Goal: Information Seeking & Learning: Learn about a topic

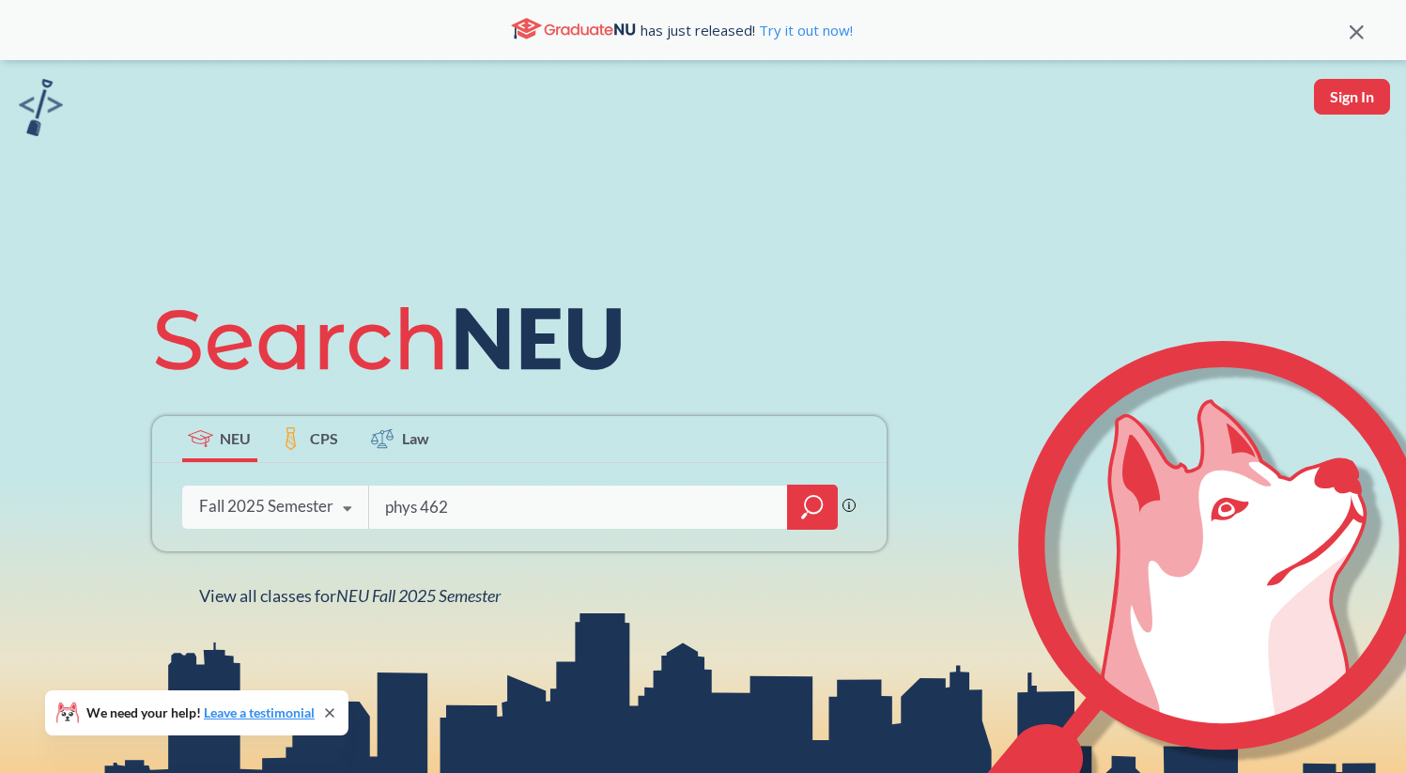
type input "phys 4623"
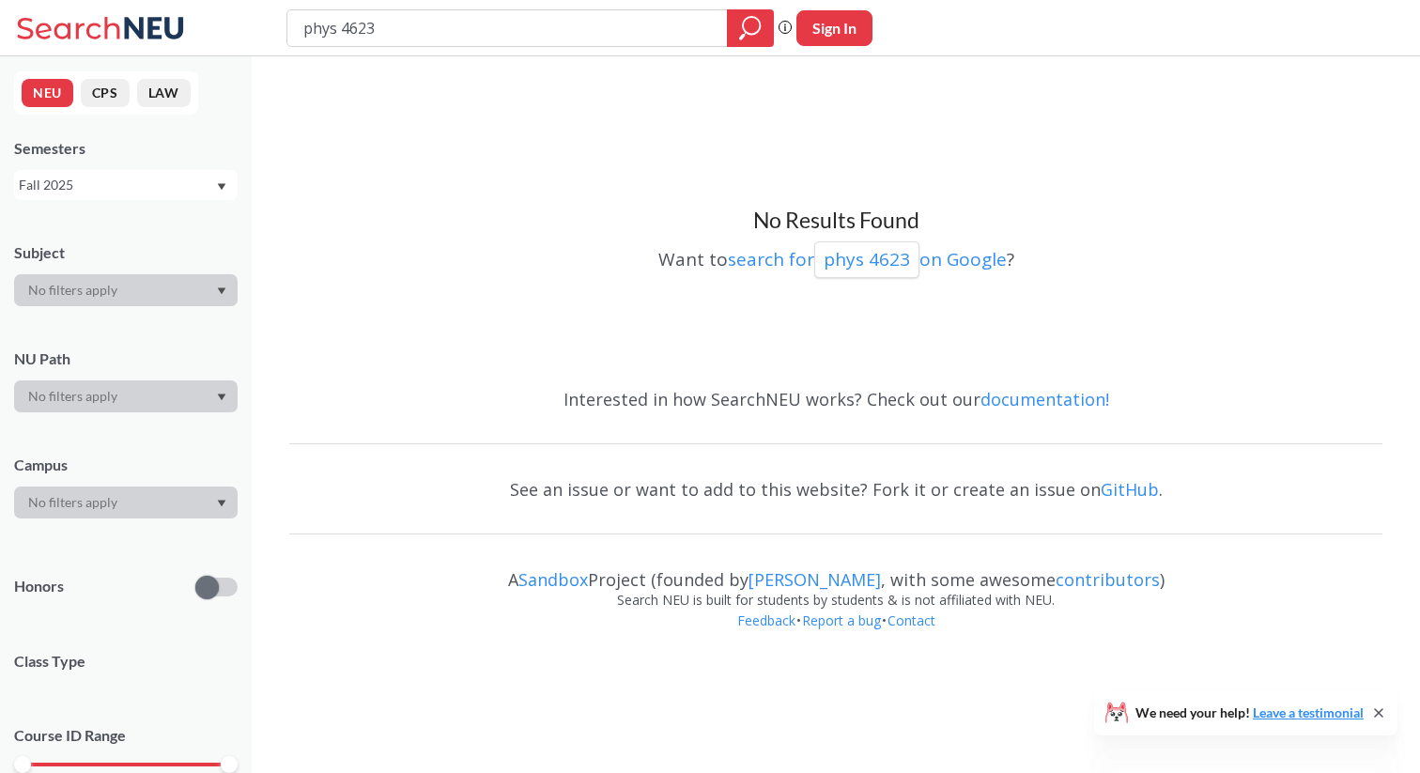
click at [138, 183] on div "Fall 2025" at bounding box center [117, 185] width 196 height 21
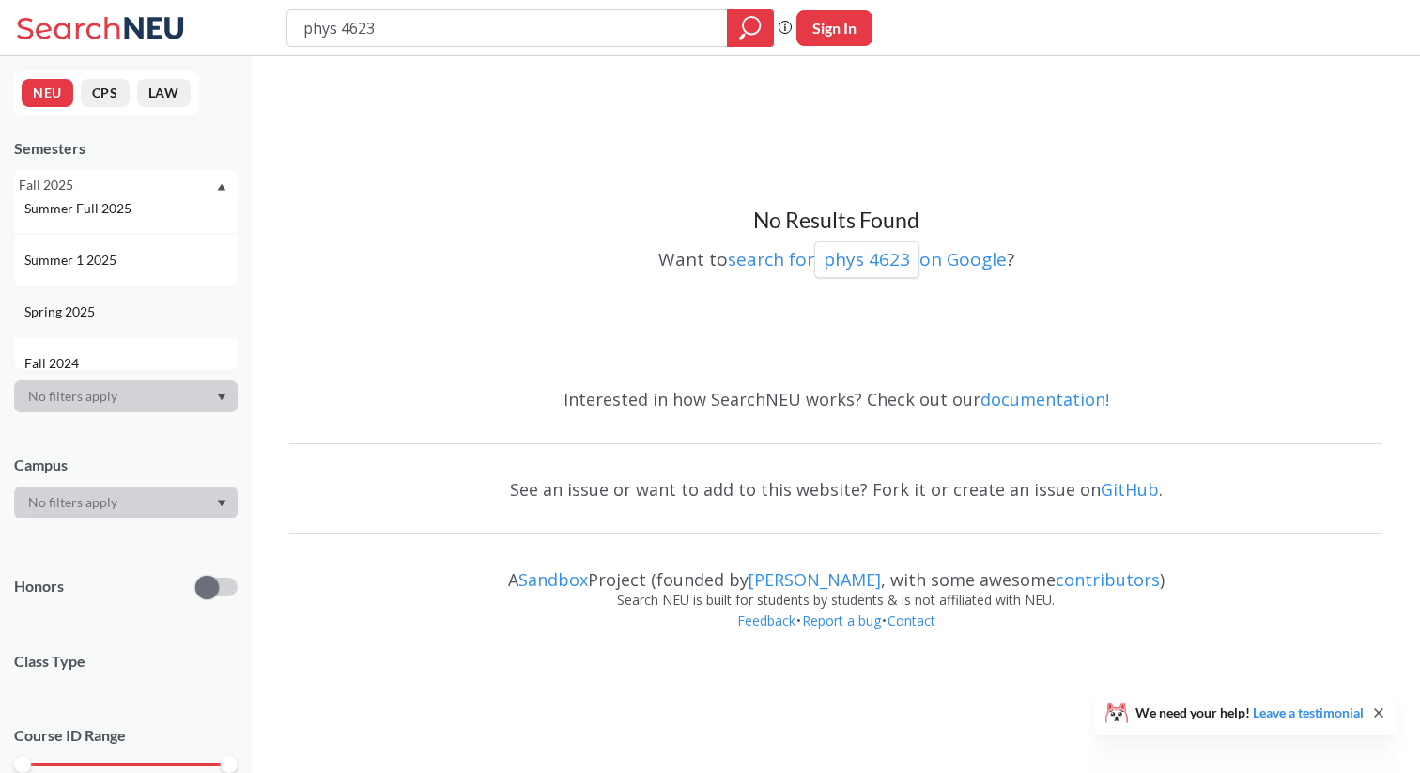
click at [140, 296] on div "Spring 2025" at bounding box center [125, 311] width 223 height 52
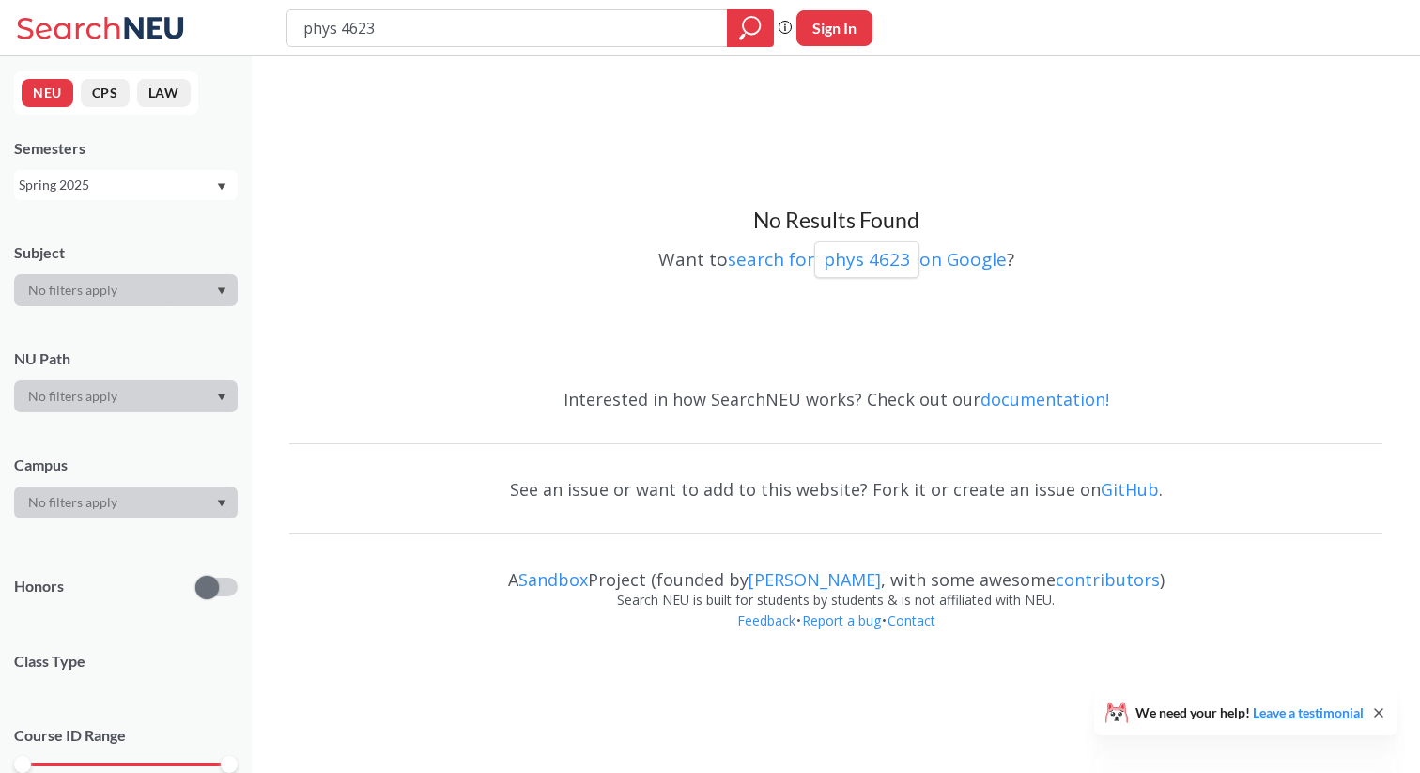
click at [150, 177] on div "Spring 2025" at bounding box center [117, 185] width 196 height 21
click at [171, 345] on div "Spring 2024" at bounding box center [130, 350] width 212 height 21
click at [171, 189] on div "Spring 2024" at bounding box center [117, 185] width 196 height 21
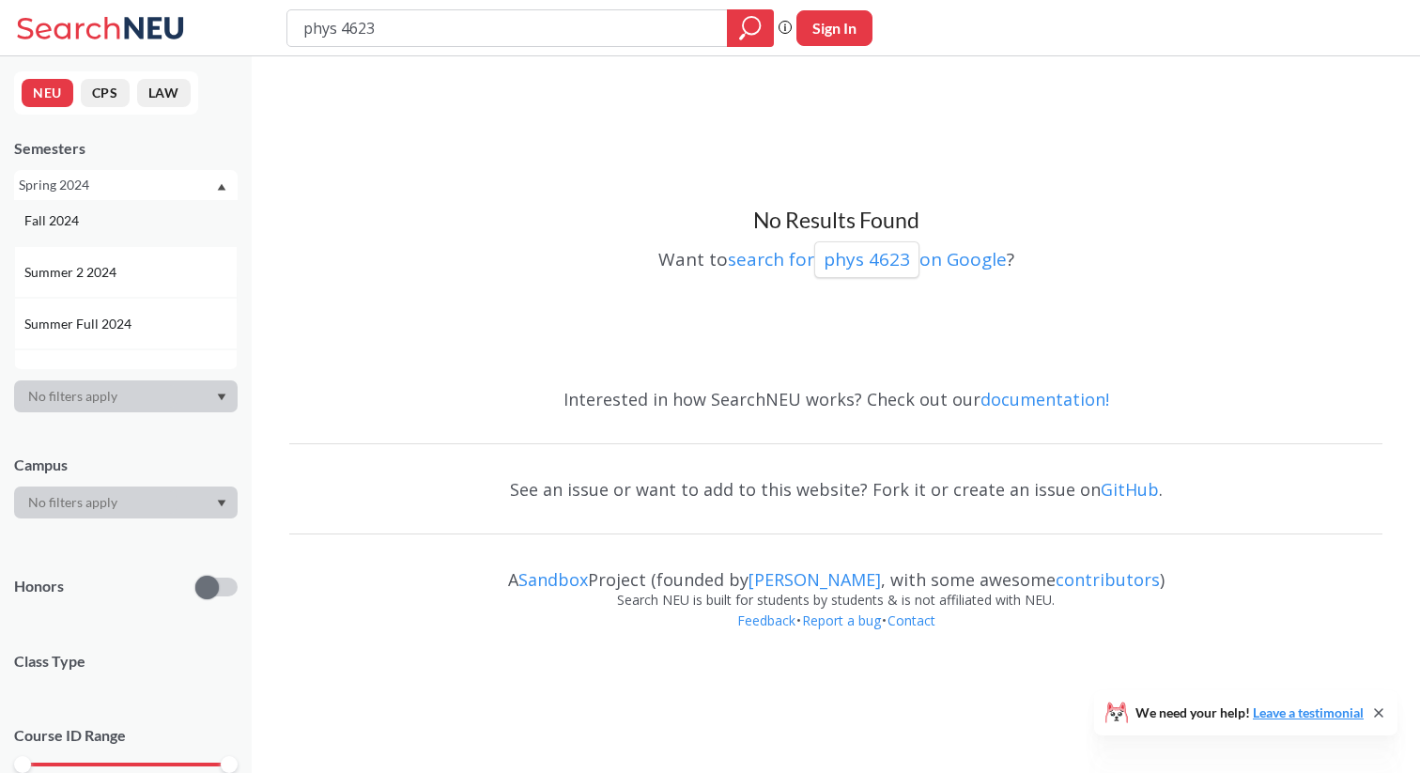
click at [159, 218] on div "Fall 2024" at bounding box center [130, 220] width 212 height 21
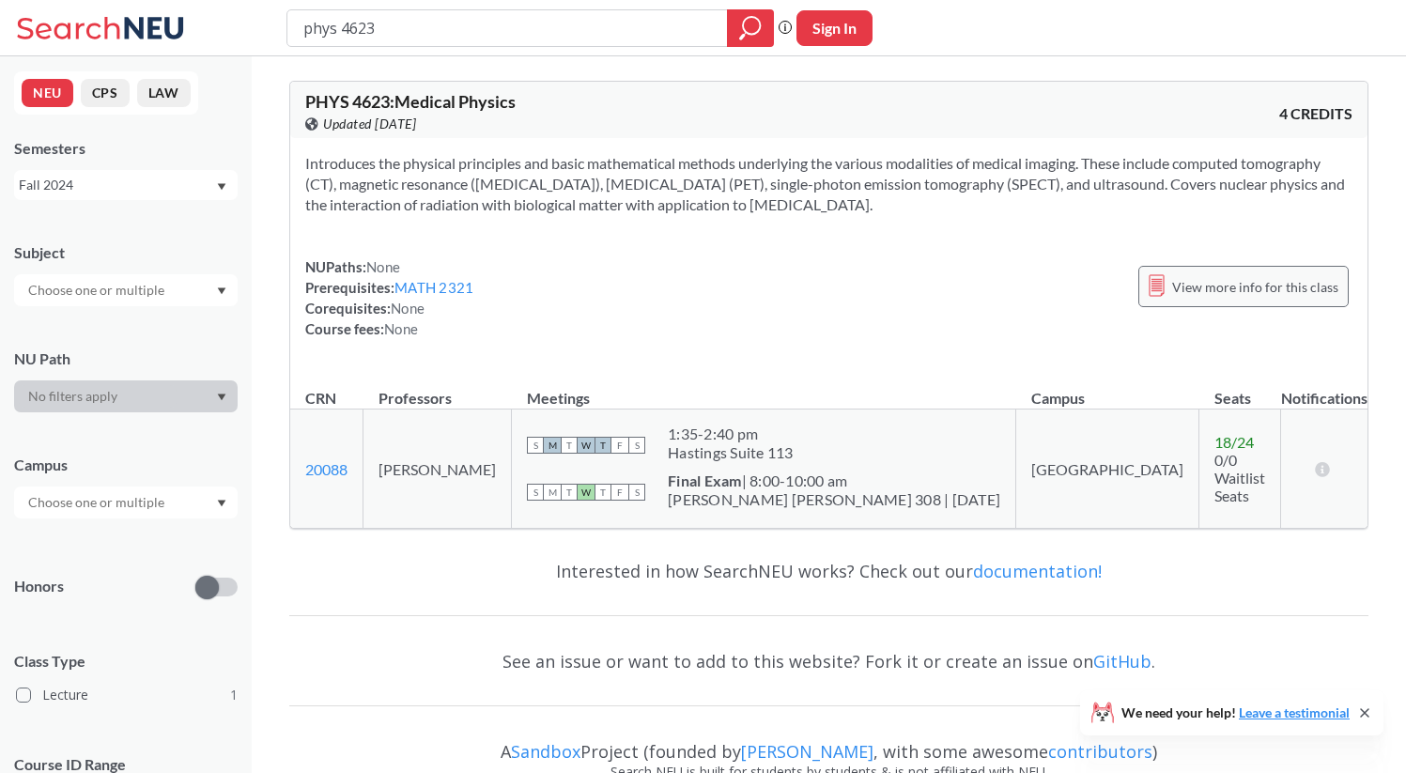
click at [1185, 287] on span "View more info for this class" at bounding box center [1255, 286] width 166 height 23
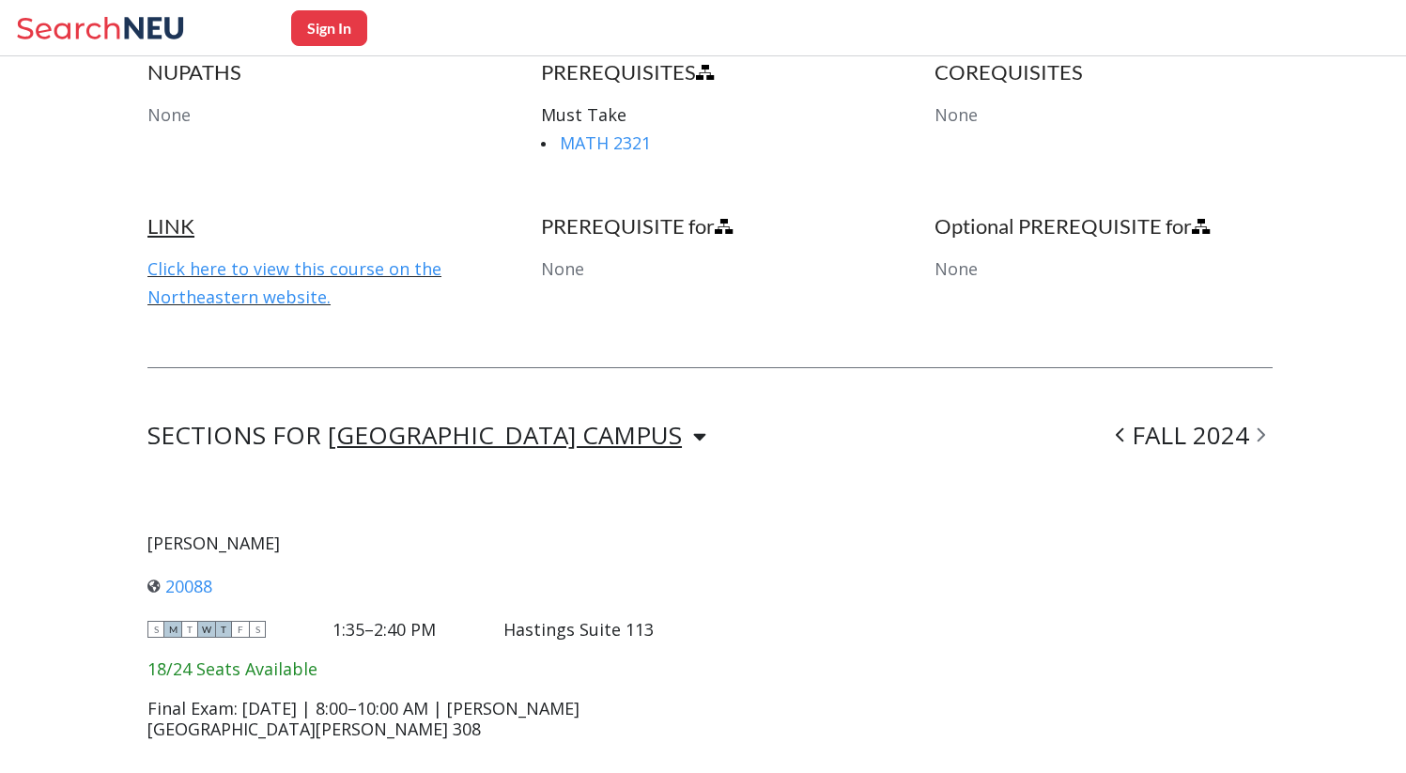
scroll to position [1180, 0]
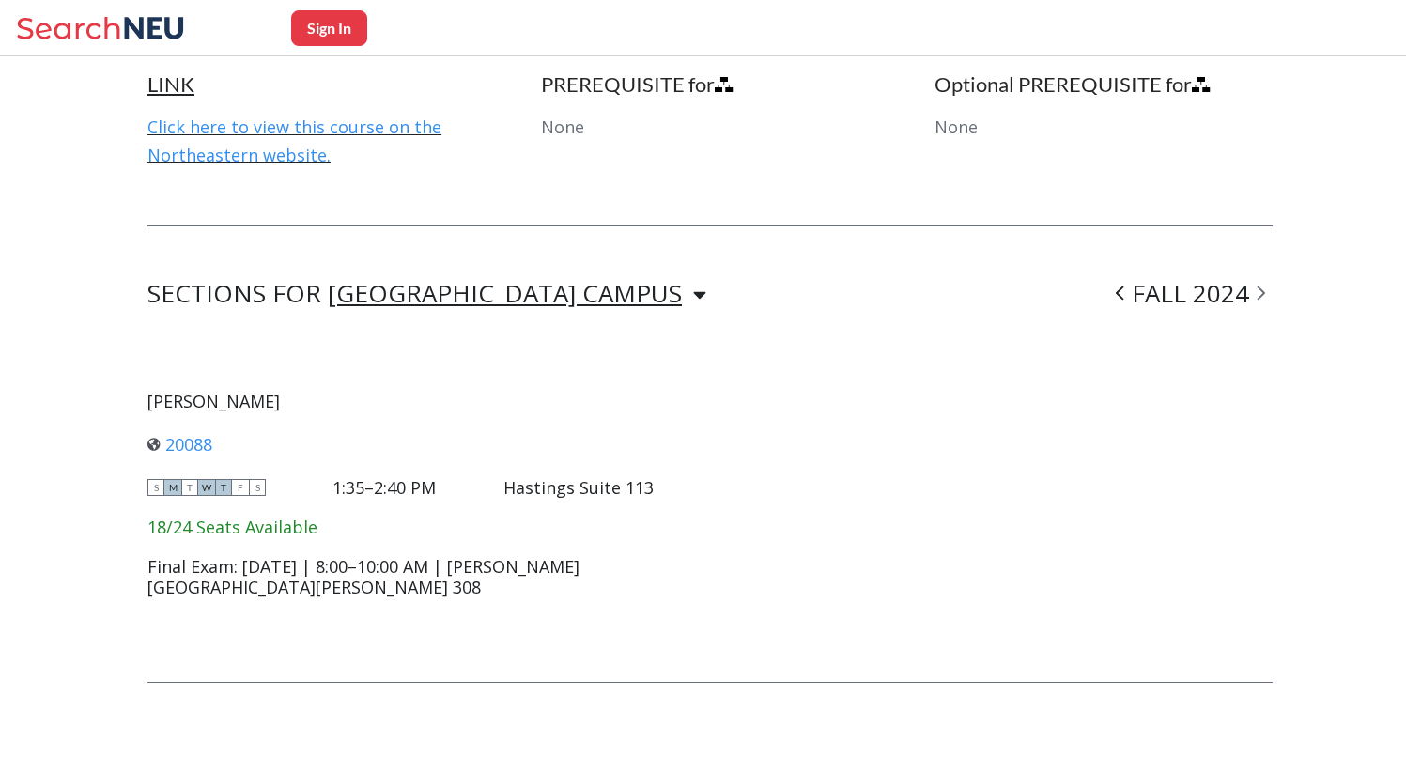
click at [1272, 294] on span at bounding box center [1260, 293] width 23 height 49
click at [1265, 294] on icon at bounding box center [1260, 293] width 8 height 19
click at [1264, 289] on icon at bounding box center [1260, 293] width 8 height 14
click at [1124, 291] on icon at bounding box center [1119, 293] width 8 height 19
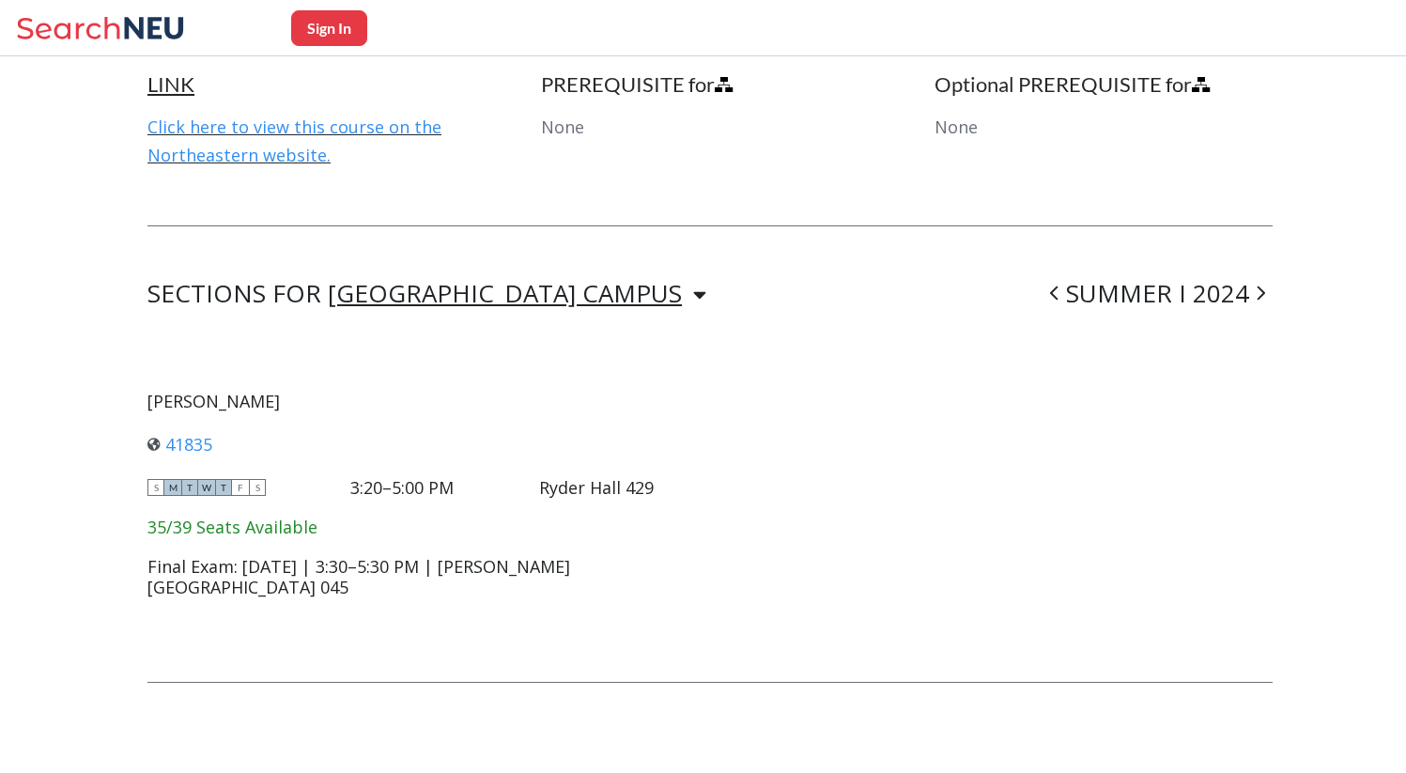
click at [1057, 290] on icon at bounding box center [1054, 293] width 8 height 14
click at [1066, 290] on div "SECTIONS FOR [GEOGRAPHIC_DATA] CAMPUS [GEOGRAPHIC_DATA] CAMPUS FALL 2022" at bounding box center [709, 294] width 1125 height 23
click at [1124, 292] on icon at bounding box center [1119, 293] width 8 height 19
click at [1058, 297] on icon at bounding box center [1054, 293] width 8 height 19
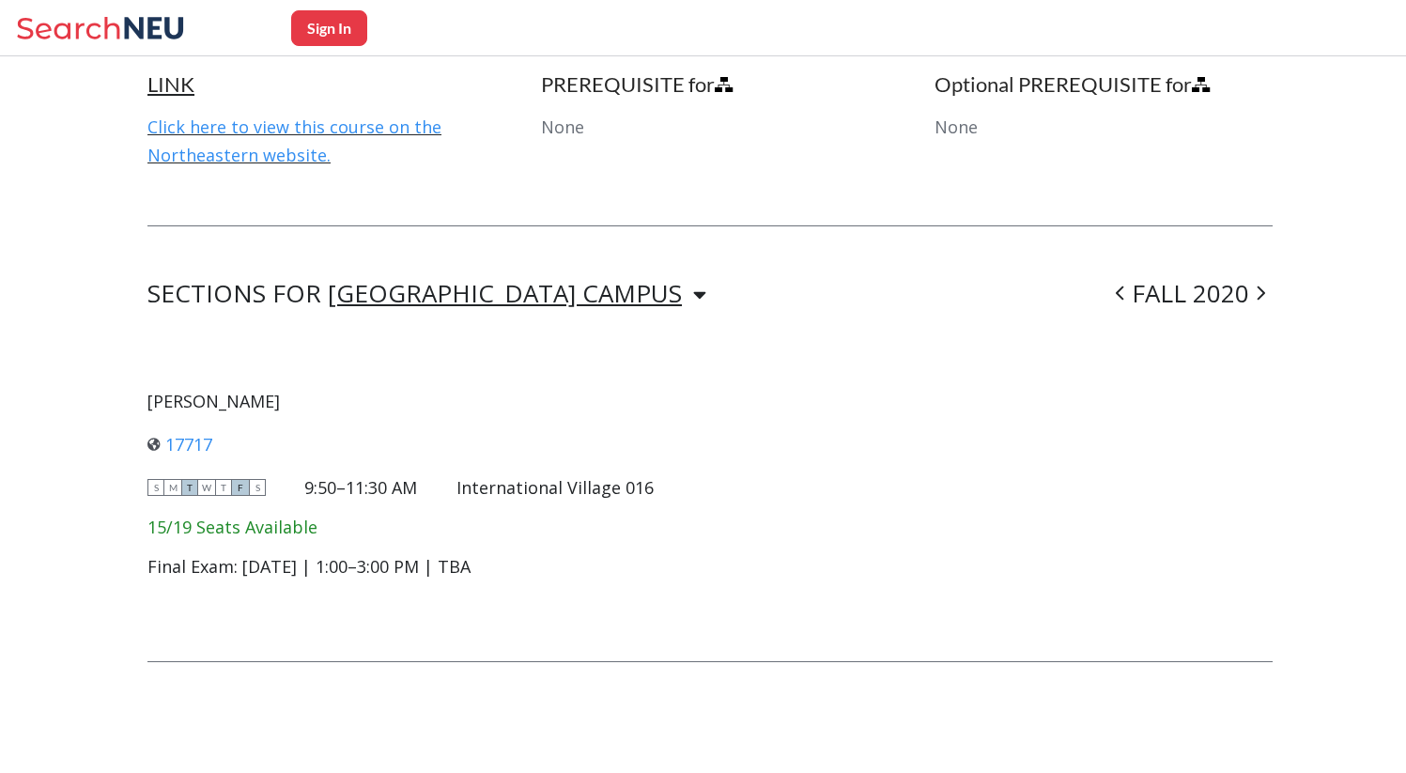
click at [1125, 293] on span at bounding box center [1119, 293] width 23 height 49
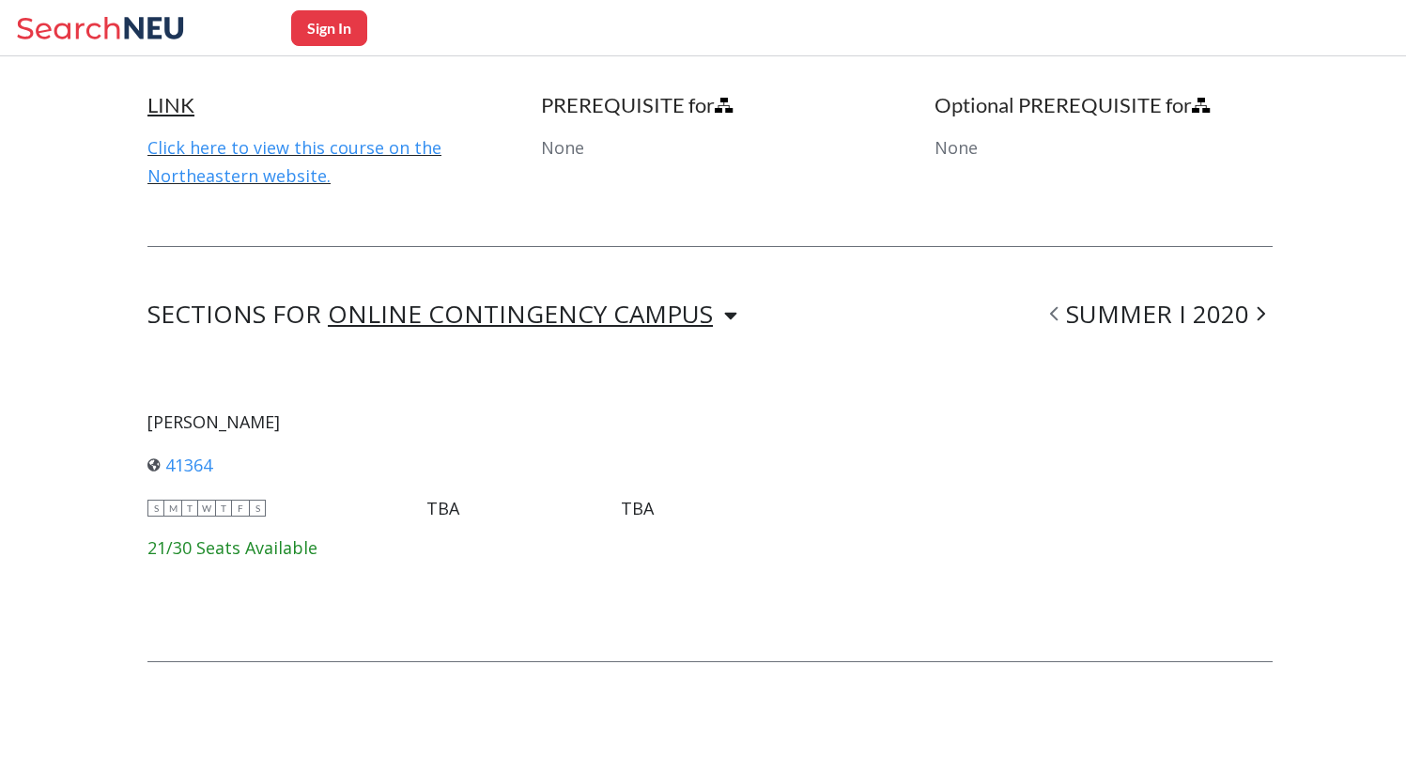
click at [1066, 311] on span at bounding box center [1053, 313] width 23 height 49
click at [1057, 311] on icon at bounding box center [1054, 314] width 8 height 14
click at [1058, 312] on icon at bounding box center [1054, 313] width 8 height 19
click at [1265, 315] on icon at bounding box center [1260, 313] width 8 height 19
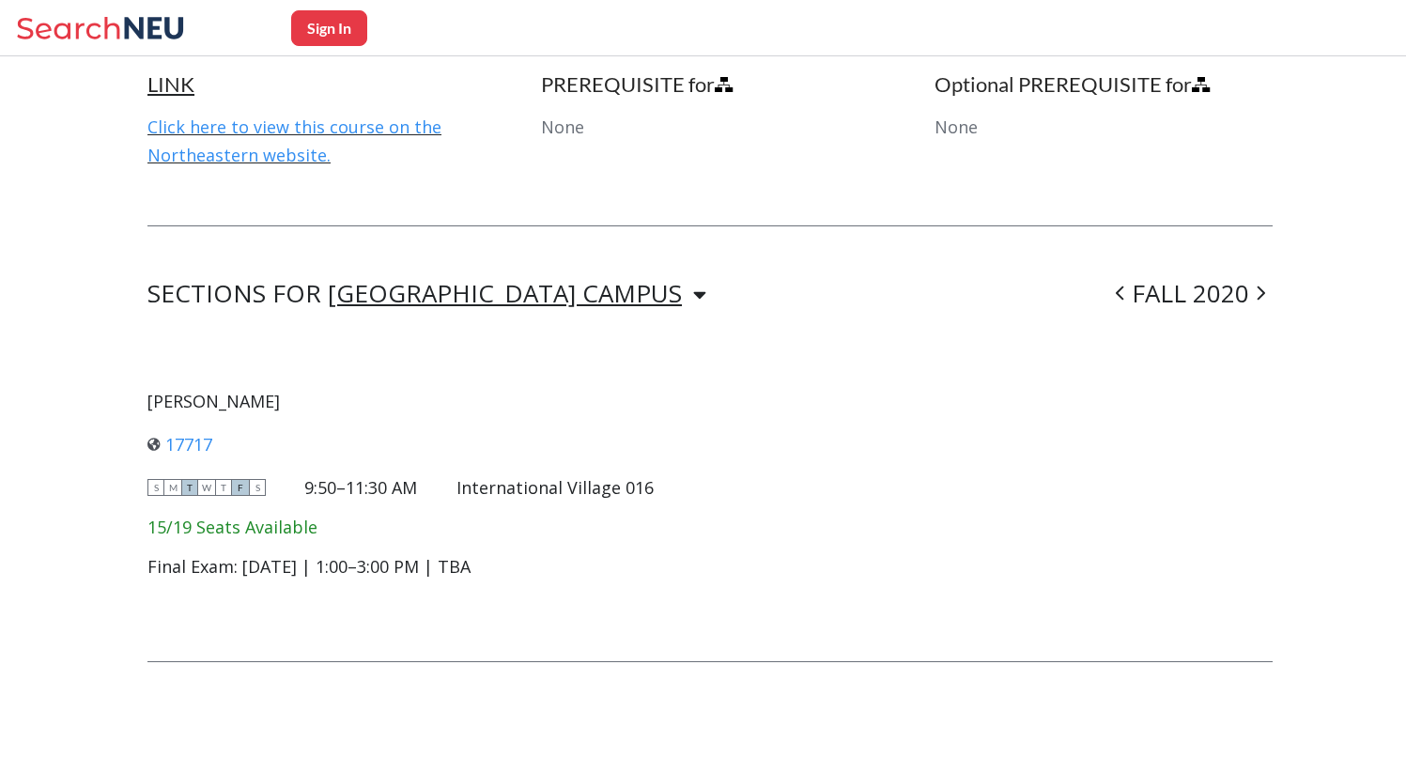
click at [1272, 315] on div "SECTIONS FOR [GEOGRAPHIC_DATA] CAMPUS [GEOGRAPHIC_DATA] CAMPUS FALL 2020 [PERSO…" at bounding box center [709, 443] width 1125 height 321
click at [1265, 299] on icon at bounding box center [1260, 293] width 8 height 19
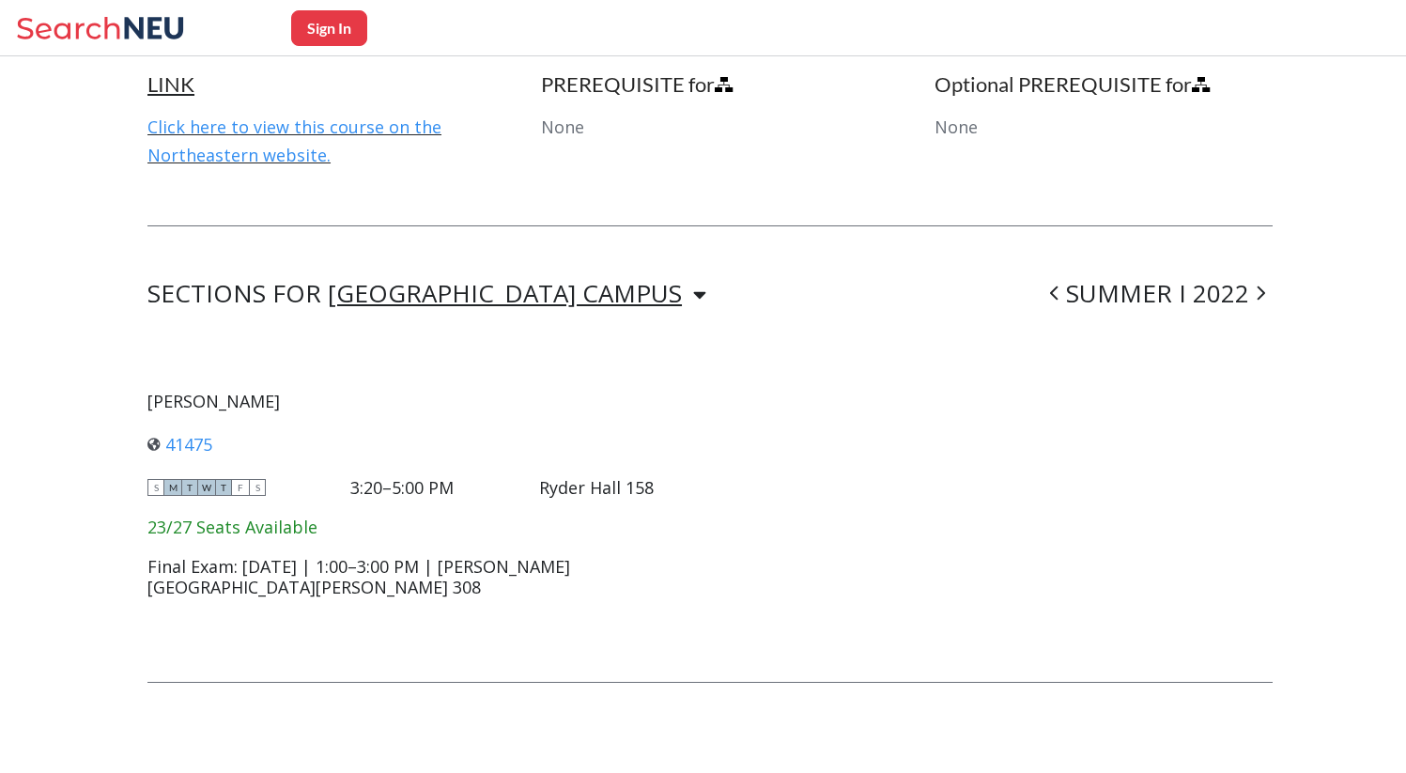
click at [1265, 299] on icon at bounding box center [1260, 293] width 8 height 19
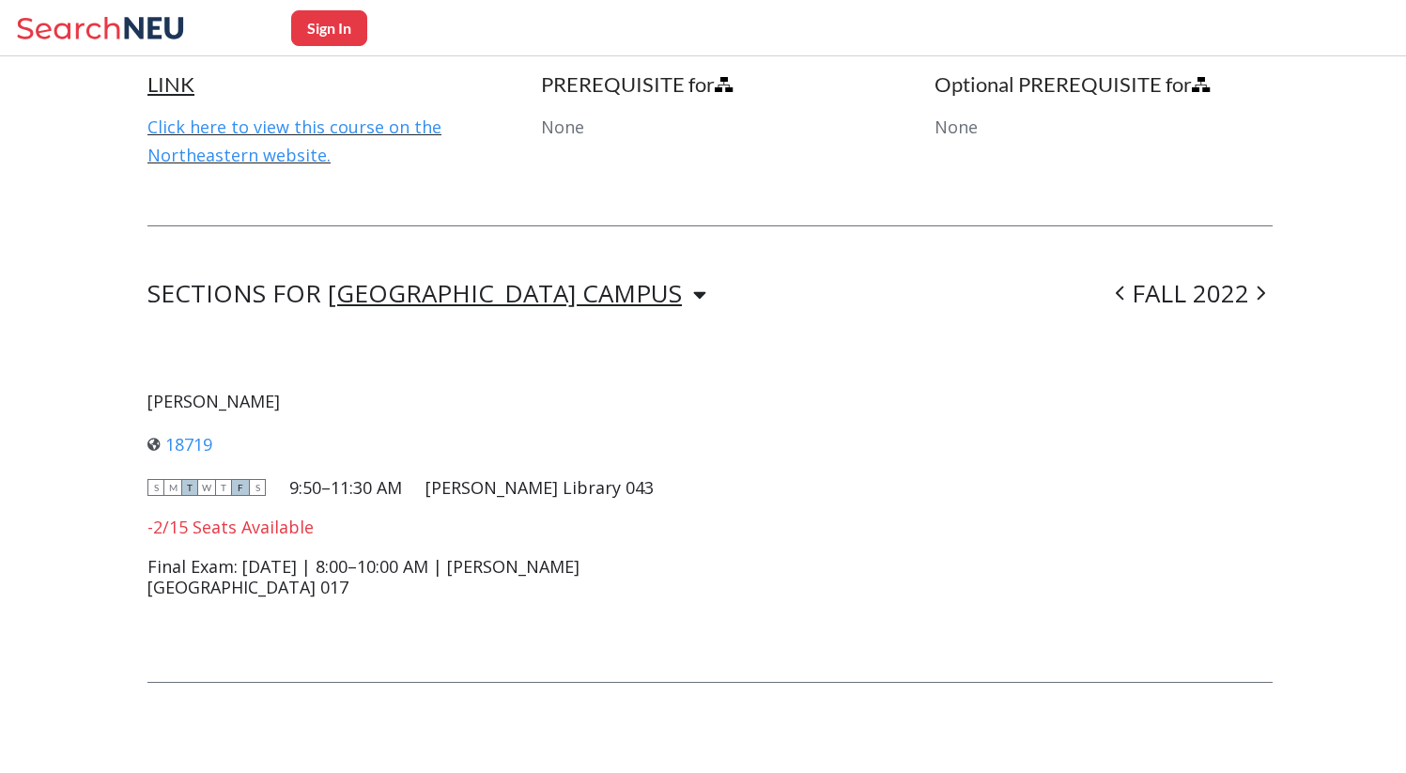
click at [1265, 299] on icon at bounding box center [1260, 293] width 8 height 19
click at [1066, 295] on span at bounding box center [1053, 293] width 23 height 49
click at [1265, 296] on span at bounding box center [1260, 293] width 23 height 49
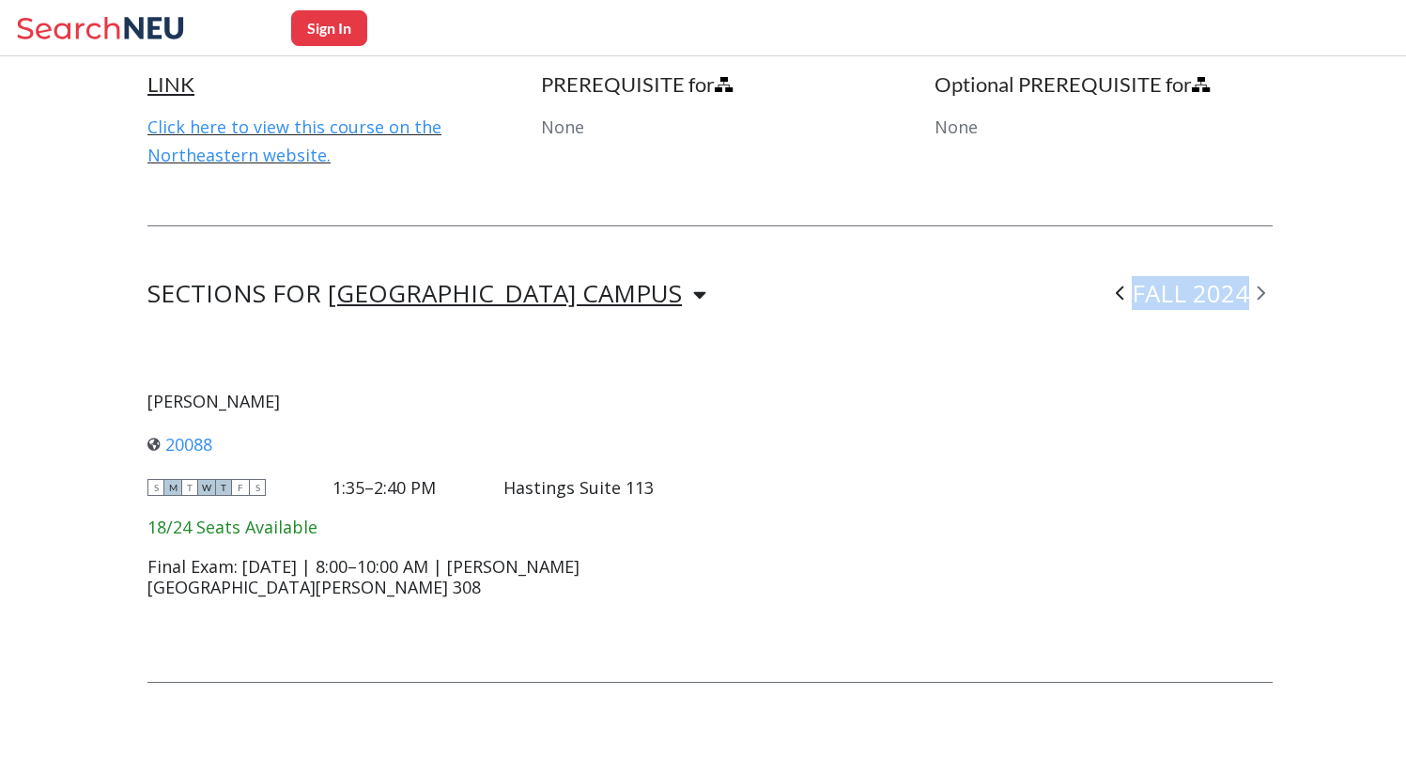
click at [1265, 296] on span at bounding box center [1260, 293] width 23 height 49
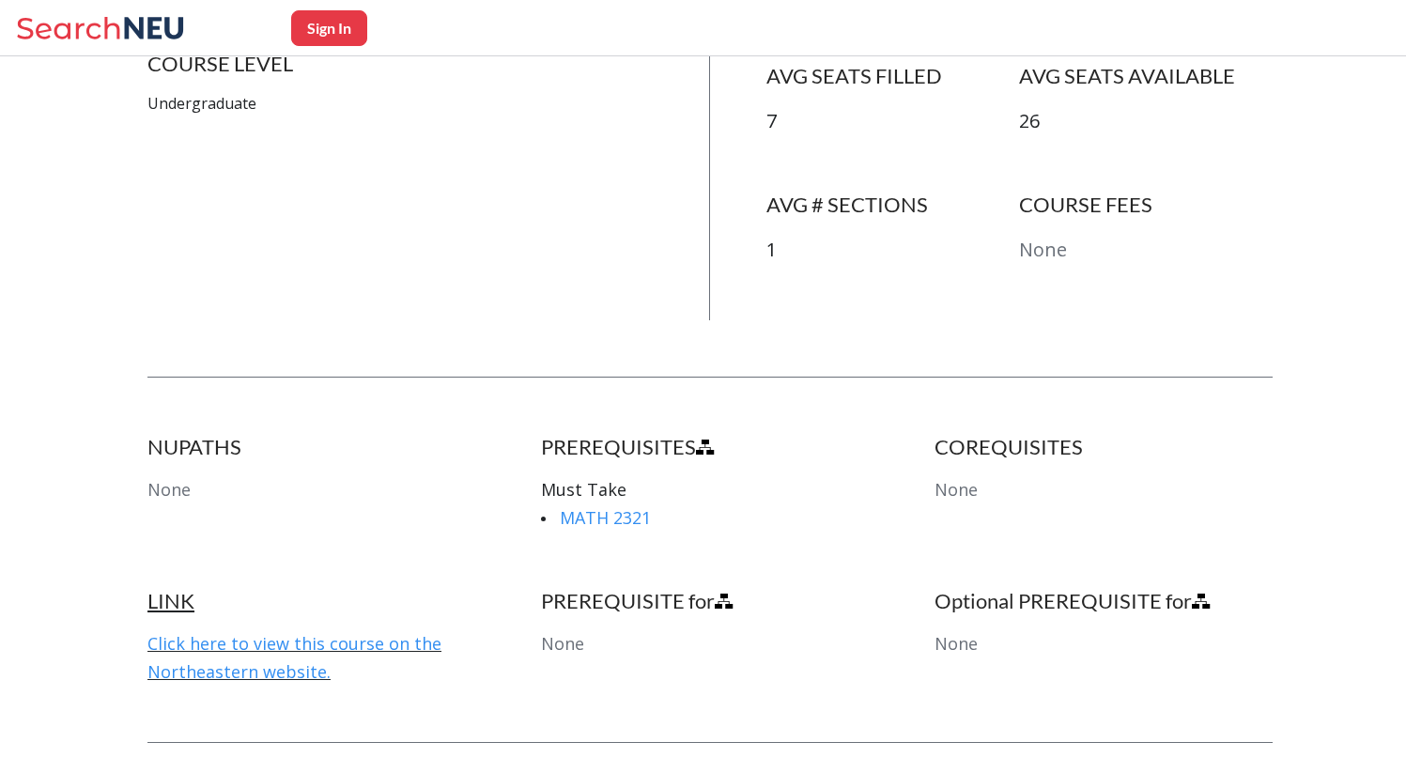
scroll to position [568, 0]
